Goal: Book appointment/travel/reservation

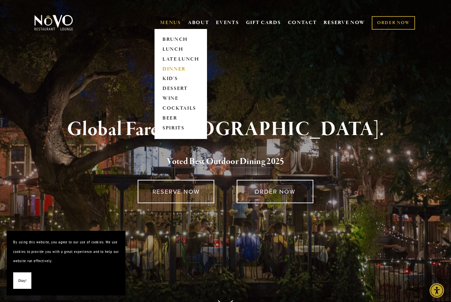
click at [176, 68] on link "DINNER" at bounding box center [180, 69] width 41 height 10
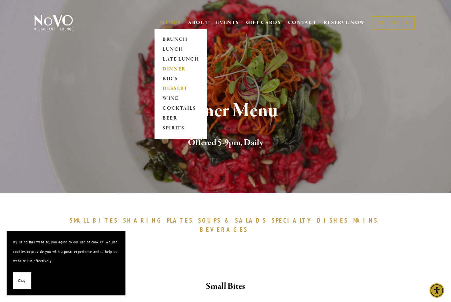
click at [181, 90] on link "DESSERT" at bounding box center [180, 89] width 41 height 10
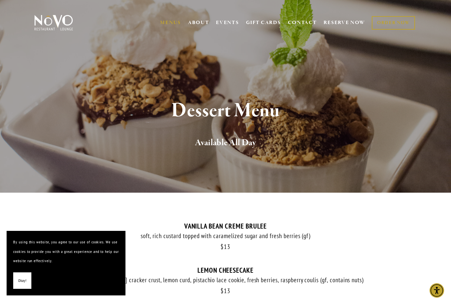
click at [22, 283] on span "Okay!" at bounding box center [22, 281] width 8 height 10
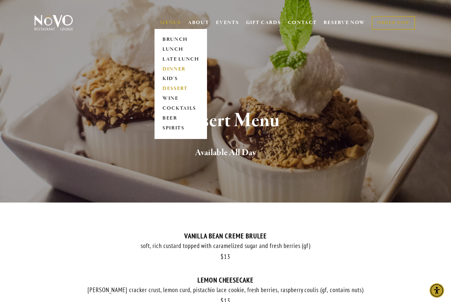
click at [182, 67] on link "DINNER" at bounding box center [180, 69] width 41 height 10
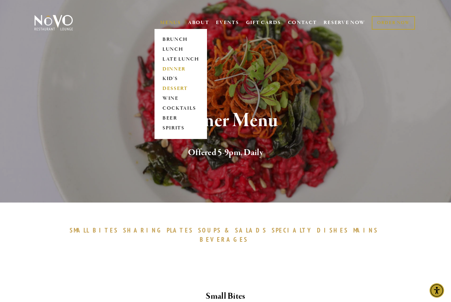
click at [169, 90] on link "DESSERT" at bounding box center [180, 89] width 41 height 10
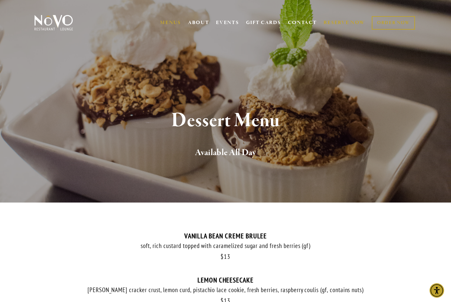
click at [342, 26] on link "RESERVE NOW" at bounding box center [344, 22] width 42 height 13
